Goal: Understand process/instructions: Learn how to perform a task or action

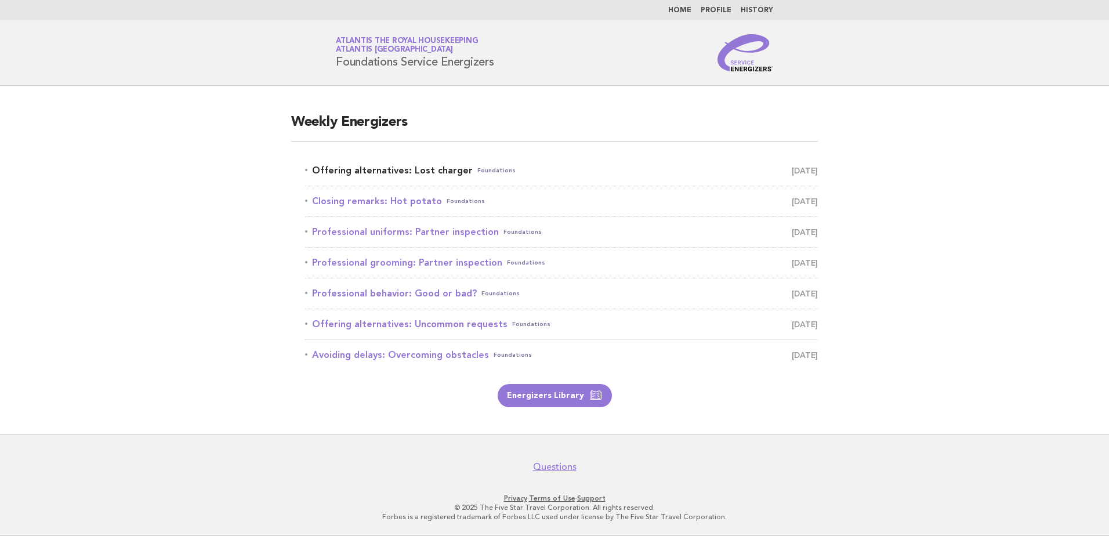
click at [403, 176] on link "Offering alternatives: Lost charger Foundations September 29" at bounding box center [561, 170] width 513 height 16
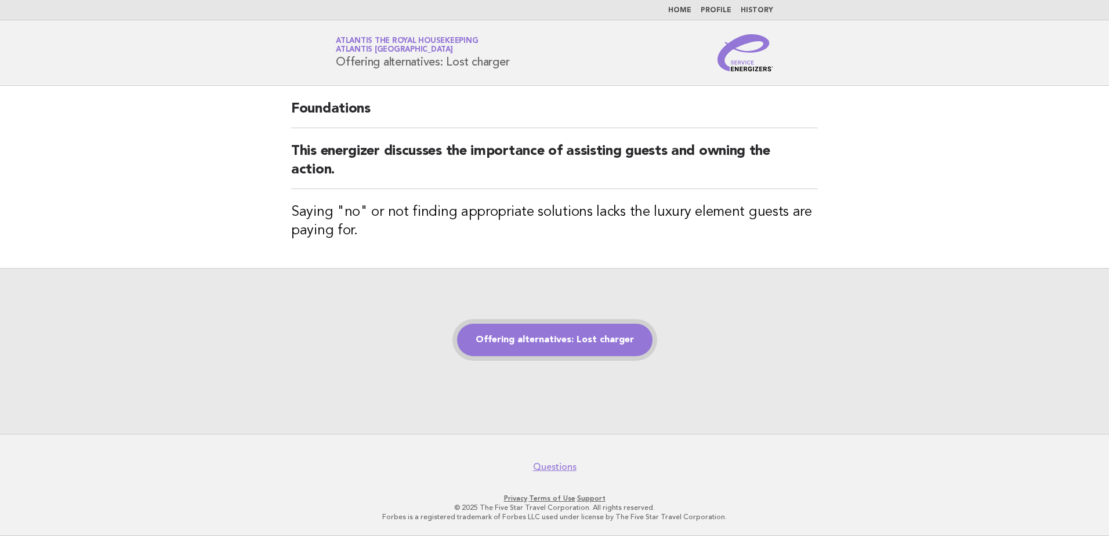
click at [515, 337] on link "Offering alternatives: Lost charger" at bounding box center [555, 340] width 196 height 32
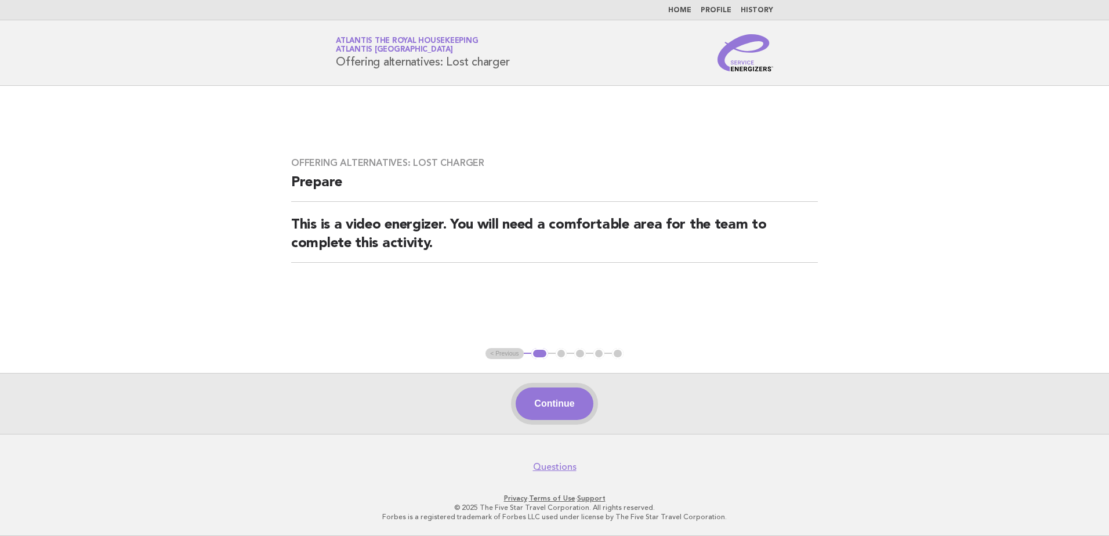
click at [558, 404] on button "Continue" at bounding box center [554, 404] width 77 height 32
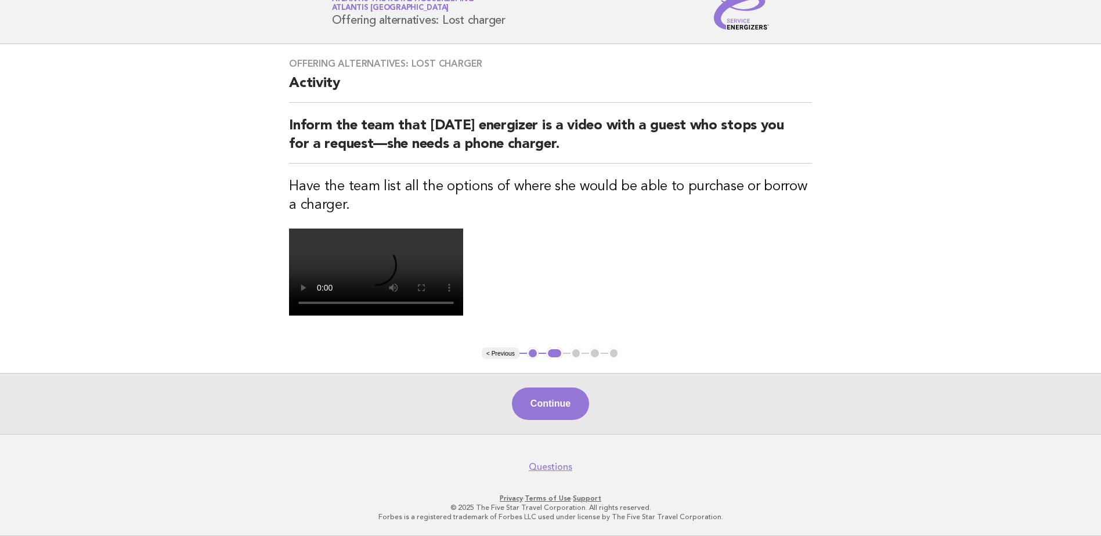
scroll to position [250, 0]
click at [573, 413] on button "Continue" at bounding box center [550, 404] width 77 height 32
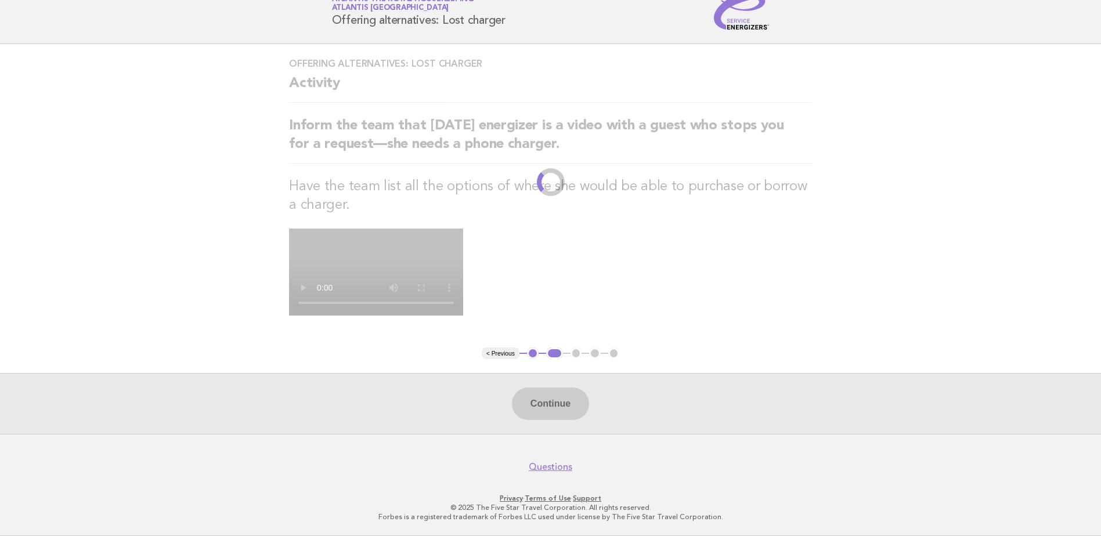
scroll to position [0, 0]
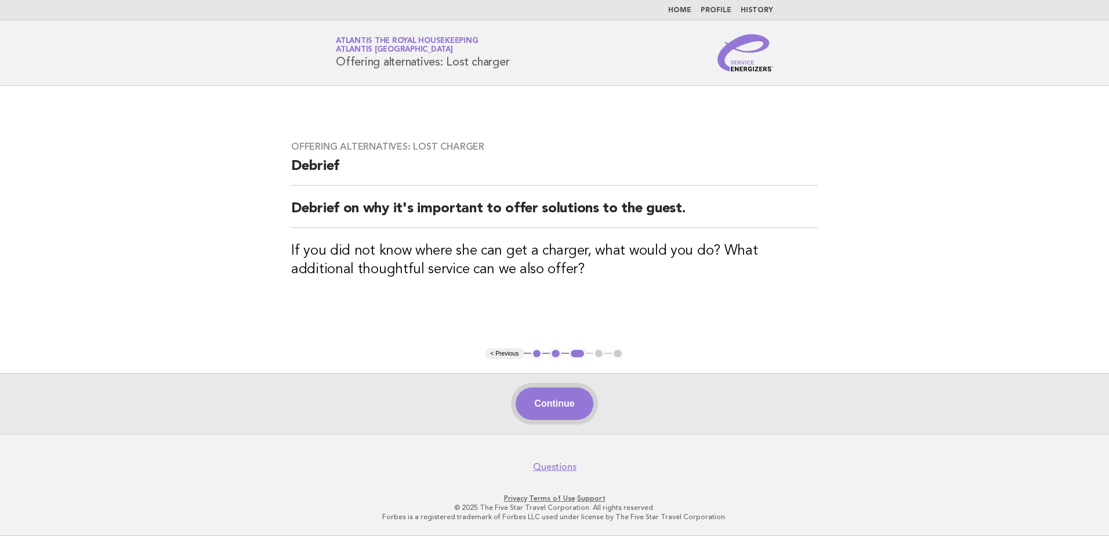
click at [549, 395] on button "Continue" at bounding box center [554, 404] width 77 height 32
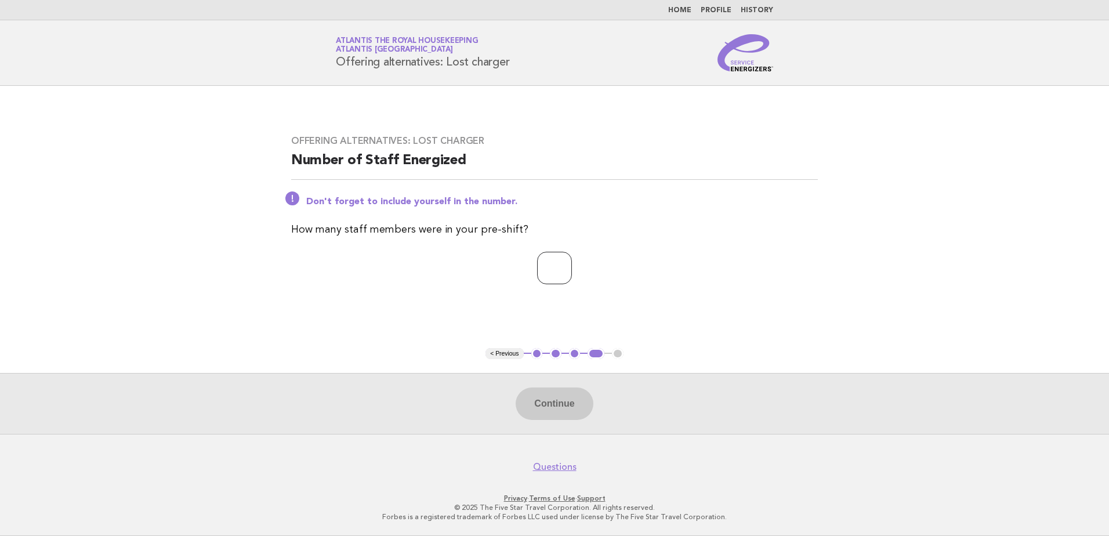
click at [572, 280] on input "number" at bounding box center [554, 268] width 35 height 32
type input "**"
click at [519, 404] on button "Continue" at bounding box center [554, 404] width 77 height 32
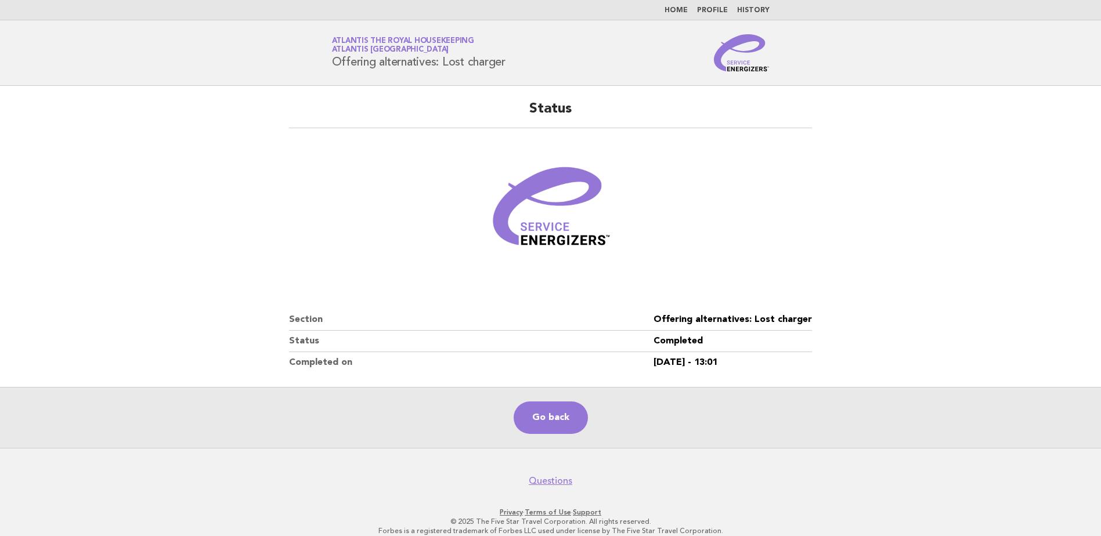
click at [677, 10] on link "Home" at bounding box center [675, 10] width 23 height 7
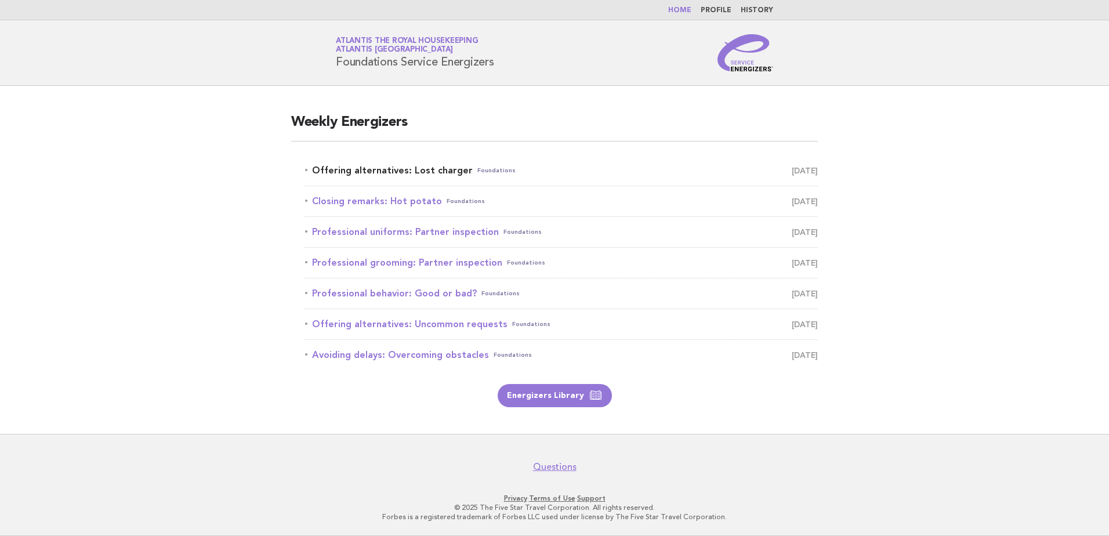
click at [455, 169] on link "Offering alternatives: Lost charger Foundations September 29" at bounding box center [561, 170] width 513 height 16
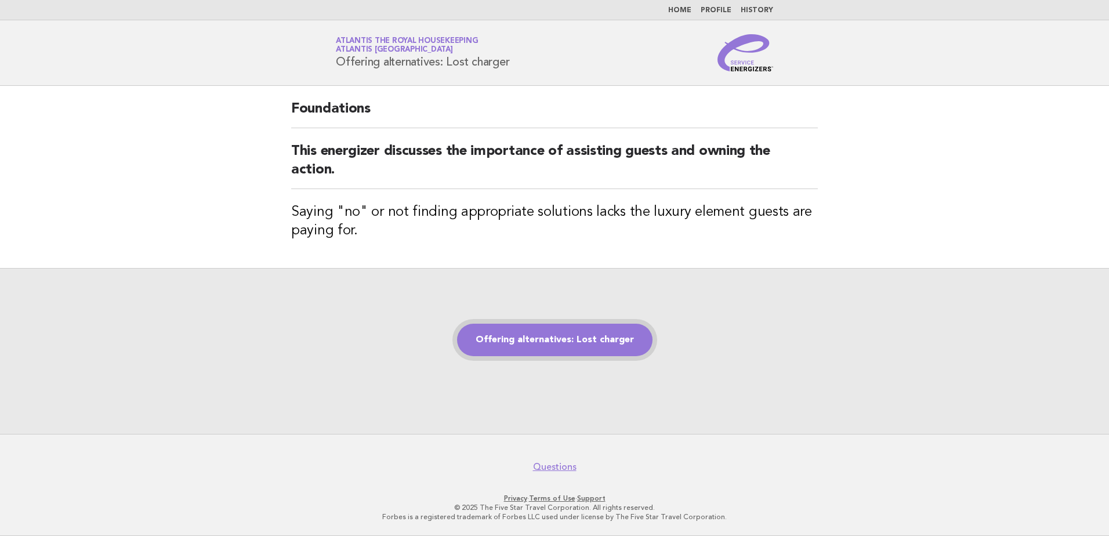
click at [483, 349] on link "Offering alternatives: Lost charger" at bounding box center [555, 340] width 196 height 32
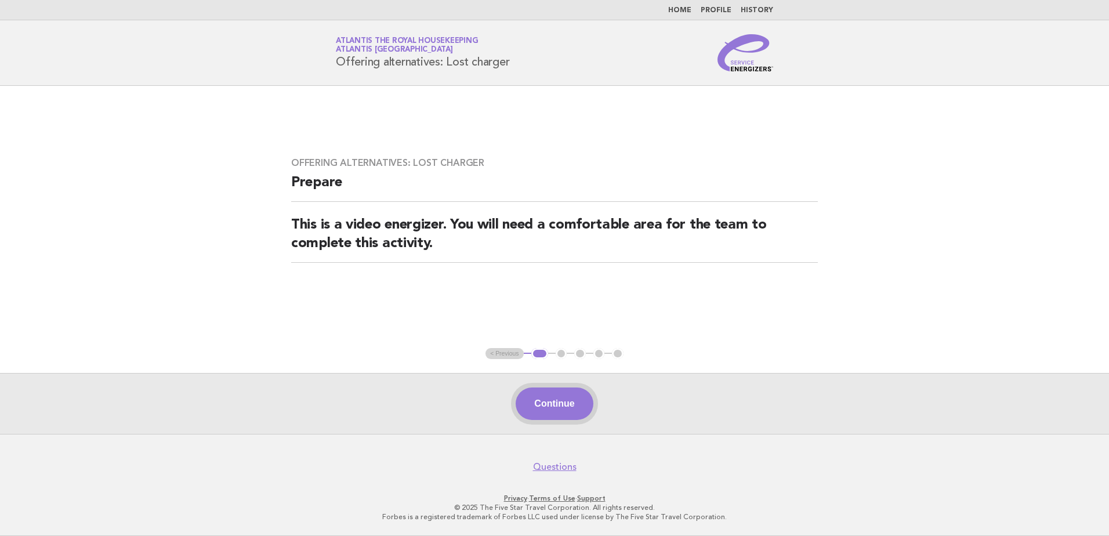
click at [544, 395] on button "Continue" at bounding box center [554, 404] width 77 height 32
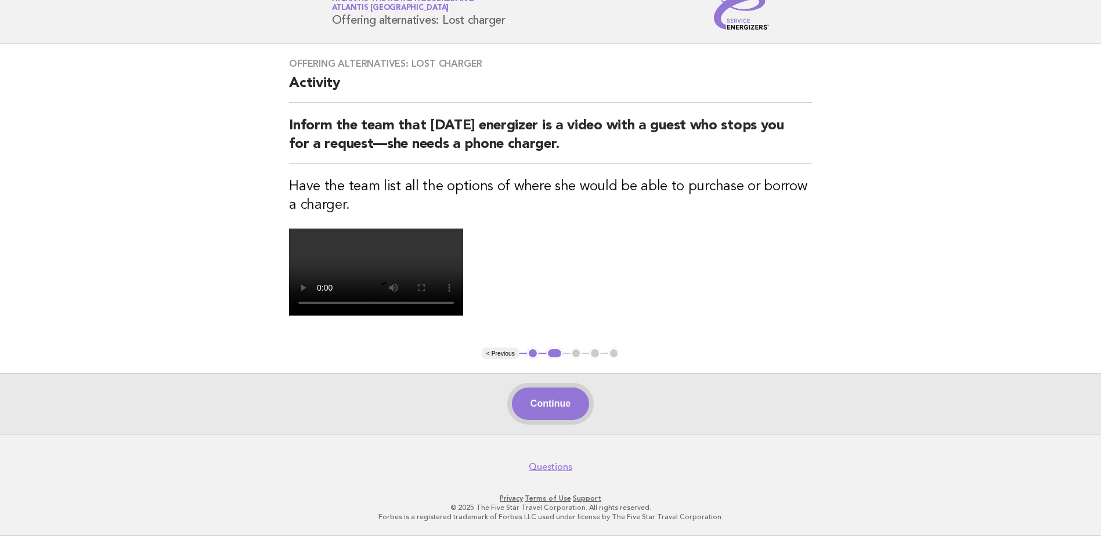
click at [512, 404] on button "Continue" at bounding box center [550, 404] width 77 height 32
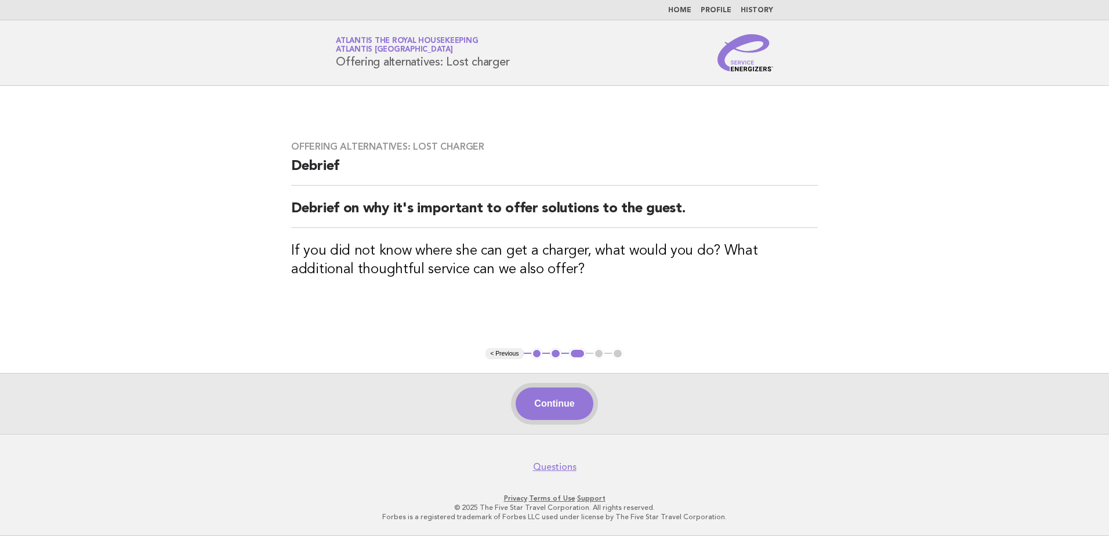
click at [545, 412] on button "Continue" at bounding box center [554, 404] width 77 height 32
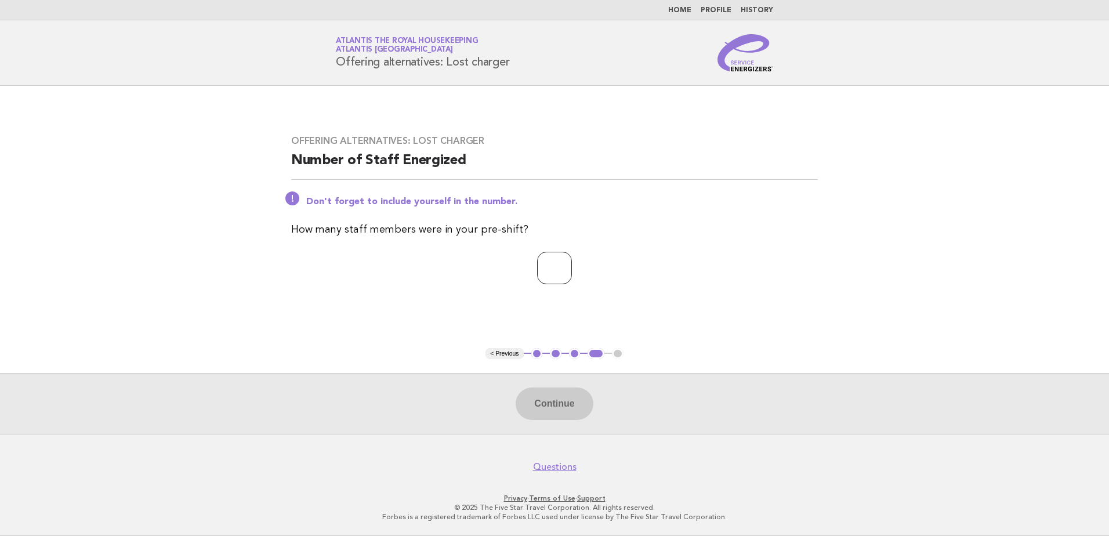
click at [564, 267] on input "number" at bounding box center [554, 268] width 35 height 32
type input "**"
click at [537, 410] on button "Continue" at bounding box center [554, 404] width 77 height 32
